Goal: Task Accomplishment & Management: Use online tool/utility

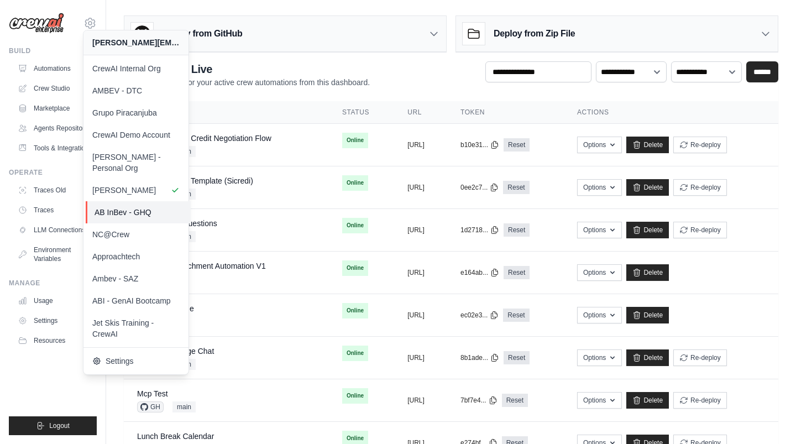
click at [159, 207] on span "AB InBev - GHQ" at bounding box center [138, 212] width 87 height 11
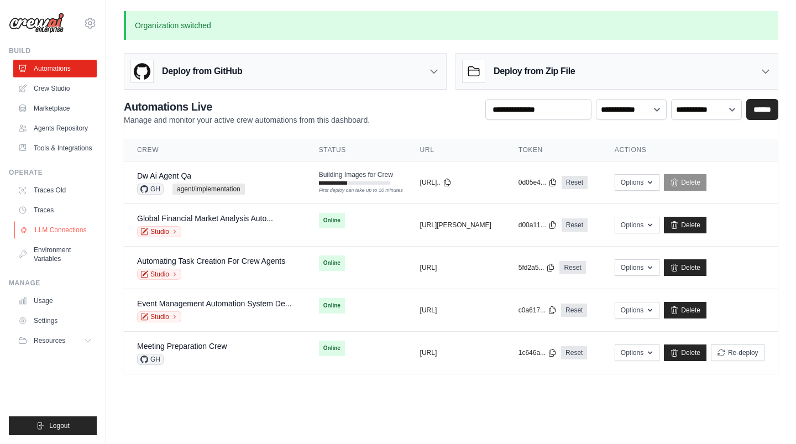
click at [63, 229] on link "LLM Connections" at bounding box center [55, 230] width 83 height 18
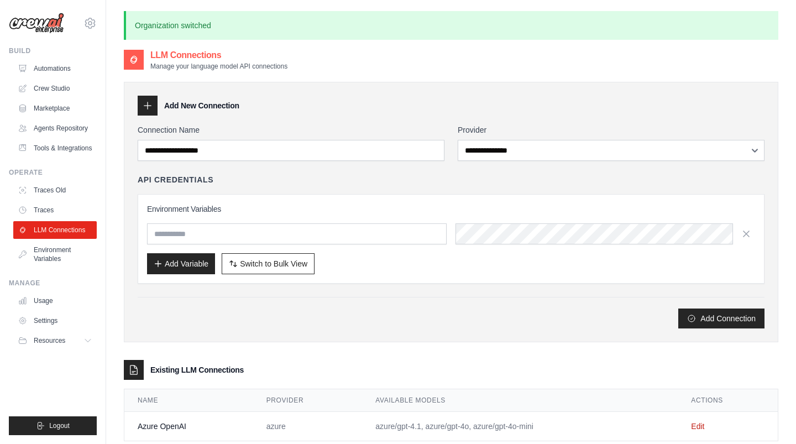
scroll to position [60, 0]
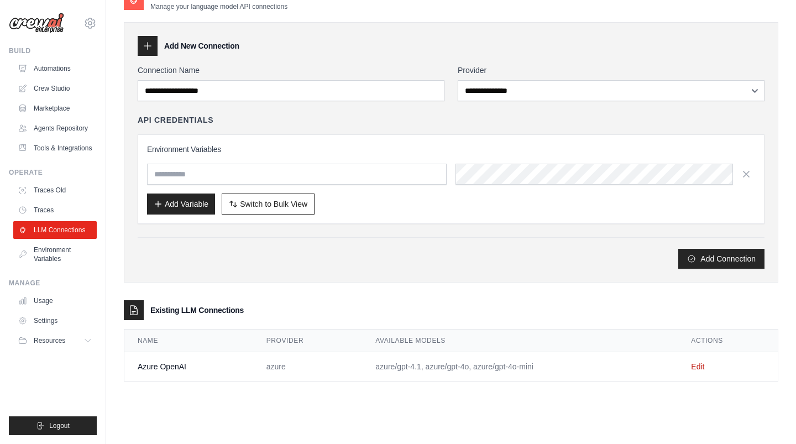
drag, startPoint x: 371, startPoint y: 366, endPoint x: 535, endPoint y: 376, distance: 164.0
click at [535, 376] on td "azure/gpt-4.1, azure/gpt-4o, azure/gpt-4o-mini" at bounding box center [520, 366] width 316 height 29
click at [475, 400] on div "**********" at bounding box center [451, 211] width 655 height 444
drag, startPoint x: 373, startPoint y: 365, endPoint x: 581, endPoint y: 366, distance: 207.9
click at [581, 366] on td "azure/gpt-4.1, azure/gpt-4o, azure/gpt-4o-mini" at bounding box center [520, 366] width 316 height 29
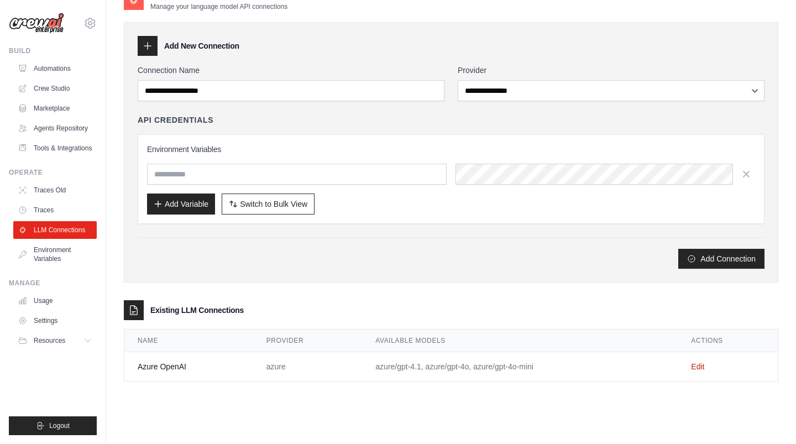
click at [405, 364] on td "azure/gpt-4.1, azure/gpt-4o, azure/gpt-4o-mini" at bounding box center [520, 366] width 316 height 29
drag, startPoint x: 421, startPoint y: 366, endPoint x: 369, endPoint y: 366, distance: 52.5
click at [369, 366] on td "azure/gpt-4.1, azure/gpt-4o, azure/gpt-4o-mini" at bounding box center [520, 366] width 316 height 29
